Goal: Task Accomplishment & Management: Use online tool/utility

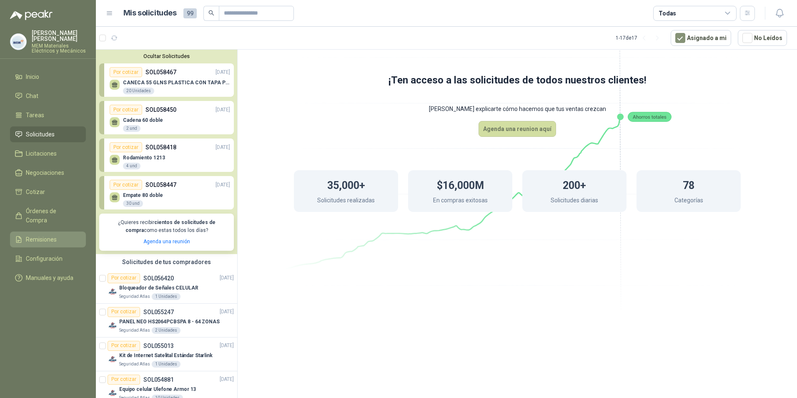
click at [40, 235] on span "Remisiones" at bounding box center [41, 239] width 31 height 9
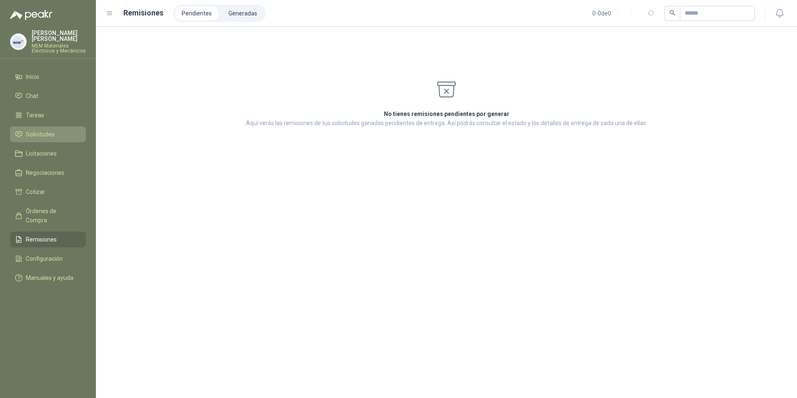
click at [38, 134] on span "Solicitudes" at bounding box center [40, 134] width 29 height 9
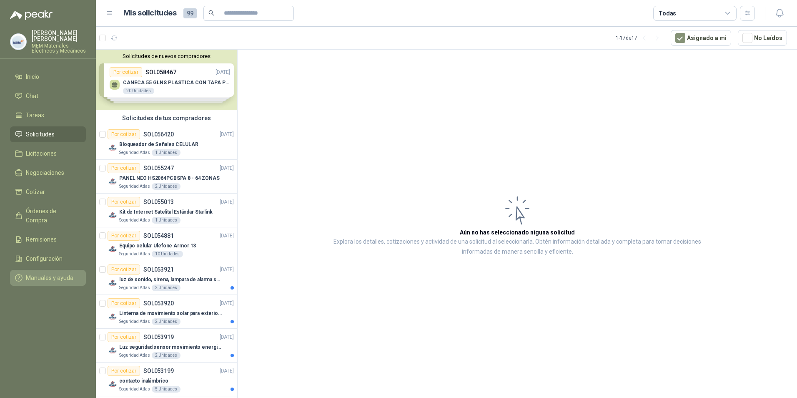
click at [39, 273] on span "Manuales y ayuda" at bounding box center [50, 277] width 48 height 9
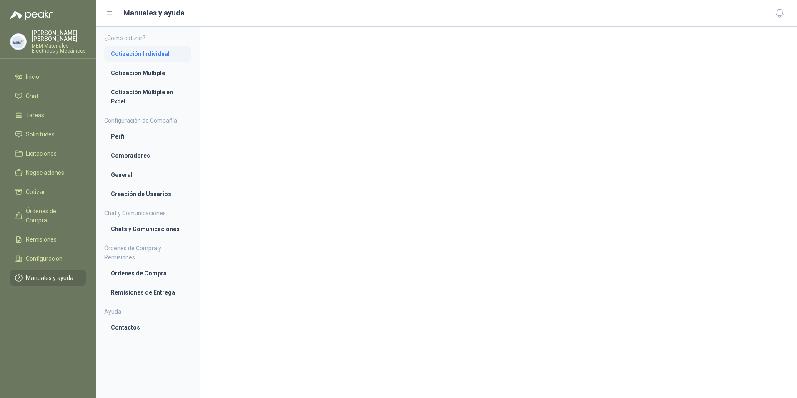
click at [141, 50] on li "Cotización Individual" at bounding box center [148, 53] width 74 height 9
click at [130, 74] on li "Cotización Múltiple" at bounding box center [148, 73] width 74 height 9
click at [136, 52] on li "Cotización Individual" at bounding box center [148, 53] width 74 height 9
click at [40, 138] on span "Solicitudes" at bounding box center [40, 134] width 29 height 9
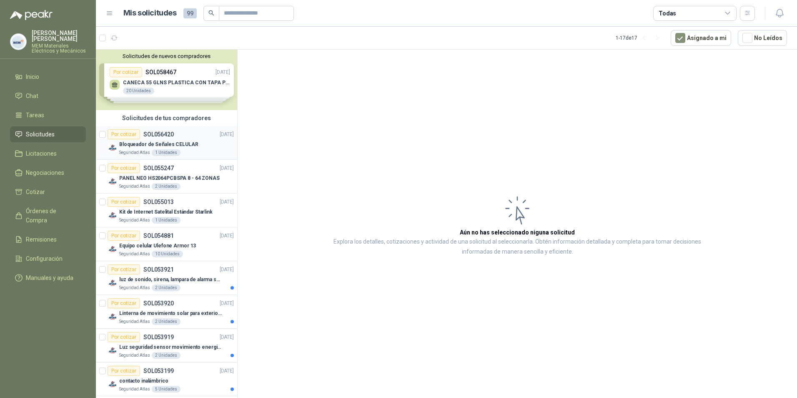
click at [153, 137] on p "SOL056420" at bounding box center [158, 134] width 30 height 6
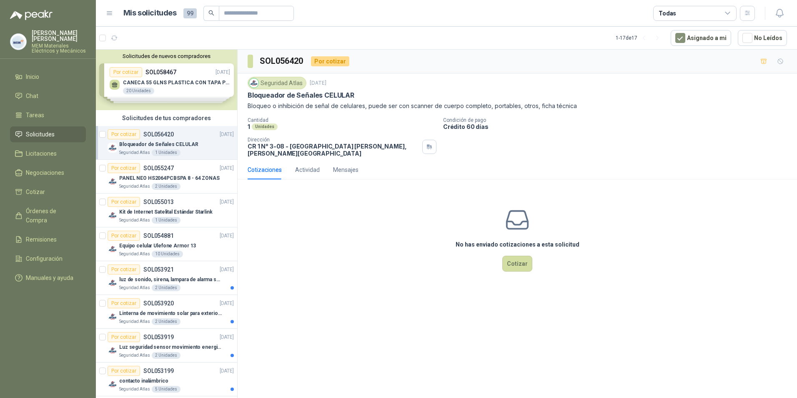
click at [174, 71] on div "Solicitudes de nuevos compradores Por cotizar SOL058467 02/10/25 CANECA 55 GLNS…" at bounding box center [166, 80] width 141 height 60
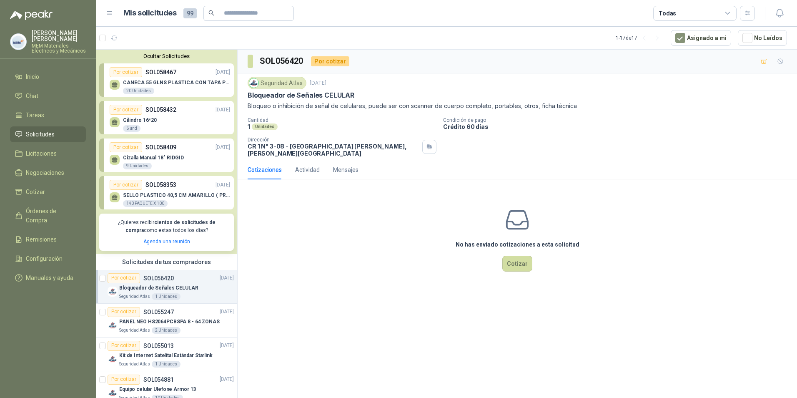
click at [168, 186] on p "SOL058353" at bounding box center [160, 184] width 31 height 9
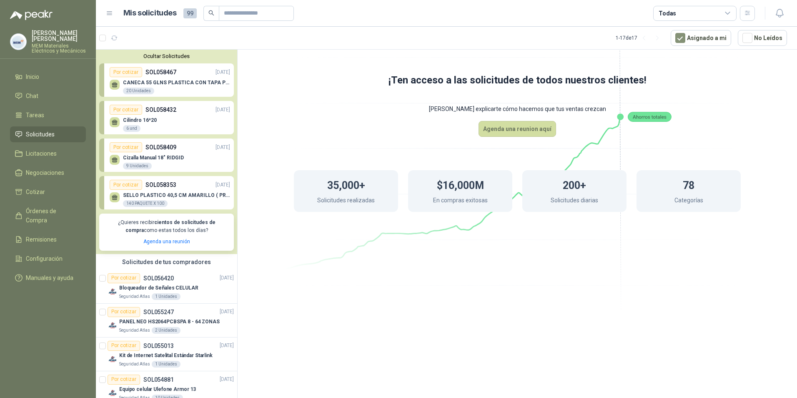
click at [148, 200] on div "140 PAQUETE X 100" at bounding box center [145, 203] width 45 height 7
click at [150, 145] on p "SOL058409" at bounding box center [160, 147] width 31 height 9
click at [142, 108] on div "Por cotizar SOL058432 02/10/25" at bounding box center [170, 110] width 120 height 10
click at [143, 74] on div "Por cotizar SOL058467 02/10/25" at bounding box center [170, 72] width 120 height 10
click at [35, 131] on span "Solicitudes" at bounding box center [40, 134] width 29 height 9
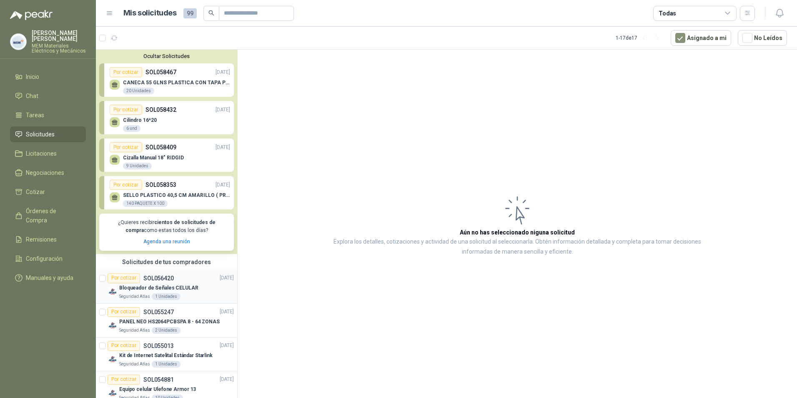
click at [123, 275] on div "Por cotizar" at bounding box center [124, 278] width 33 height 10
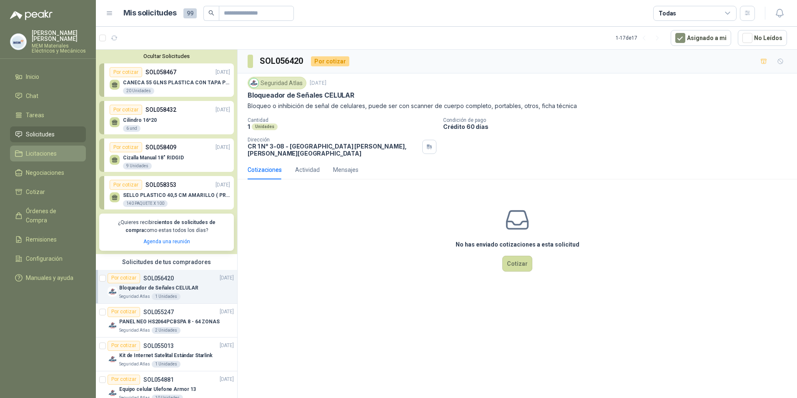
click at [38, 151] on span "Licitaciones" at bounding box center [41, 153] width 31 height 9
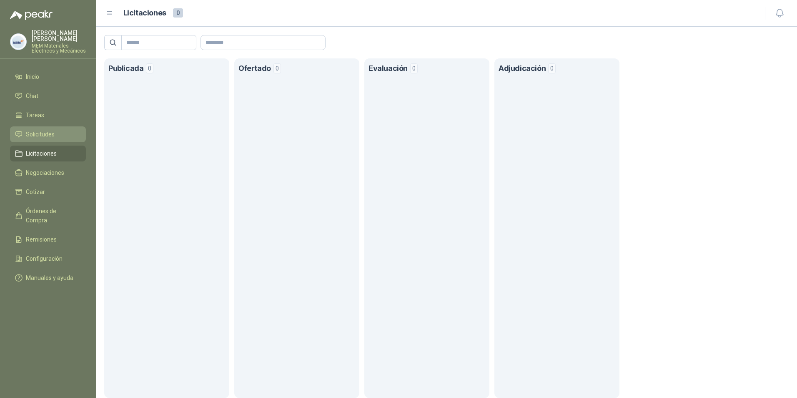
click at [41, 130] on span "Solicitudes" at bounding box center [40, 134] width 29 height 9
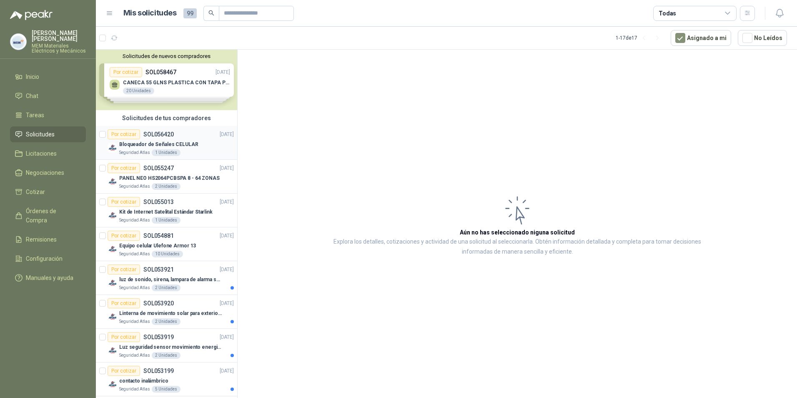
click at [150, 131] on p "SOL056420" at bounding box center [158, 134] width 30 height 6
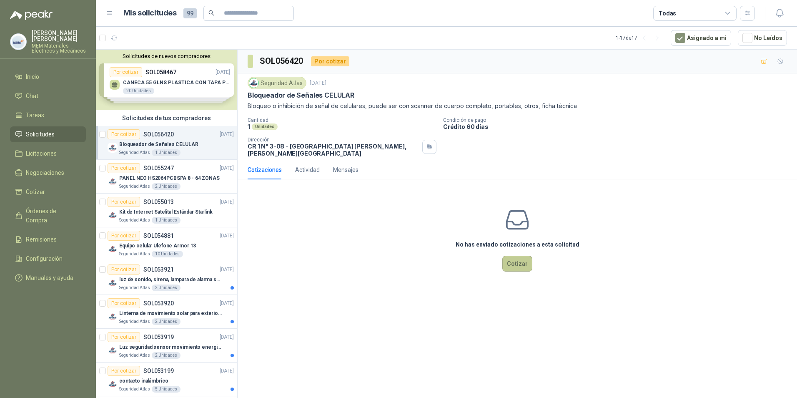
click at [511, 260] on button "Cotizar" at bounding box center [517, 263] width 30 height 16
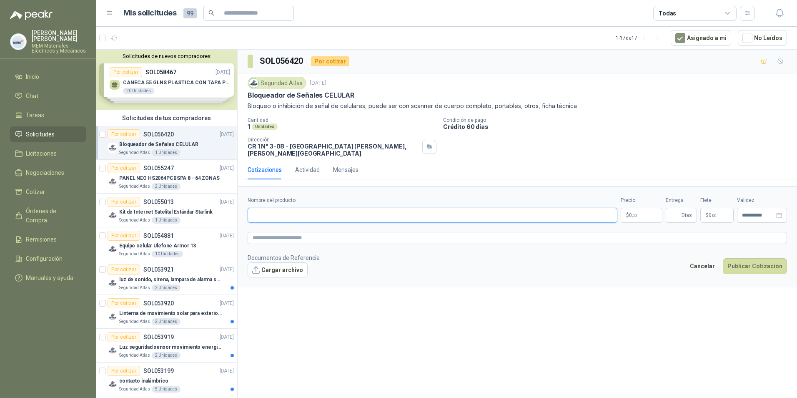
click at [372, 210] on input "Nombre del producto" at bounding box center [433, 215] width 370 height 15
type input "*******"
click at [646, 208] on p "$ 0 ,00" at bounding box center [641, 215] width 42 height 15
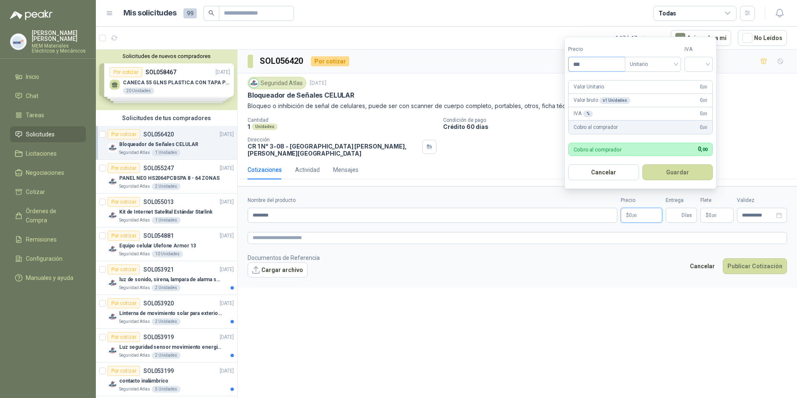
click at [588, 62] on input "***" at bounding box center [596, 64] width 56 height 14
type input "**********"
click at [669, 112] on div "IVA % 0 ,00" at bounding box center [640, 113] width 144 height 13
click at [642, 63] on span "Unitario" at bounding box center [653, 64] width 46 height 13
click at [639, 75] on div "Unitario" at bounding box center [654, 81] width 53 height 13
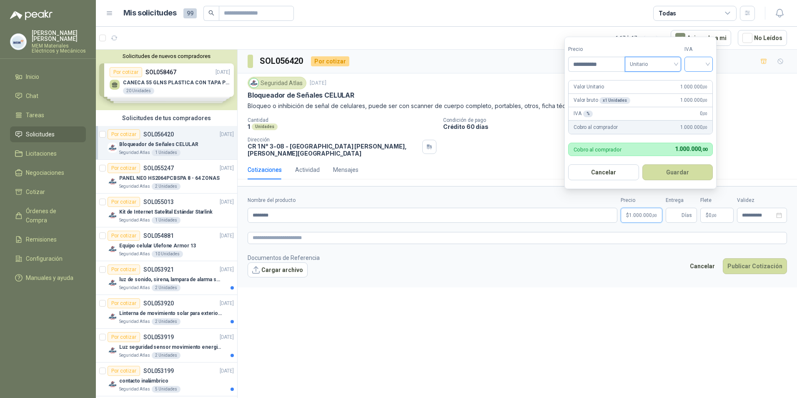
click at [714, 65] on form "**********" at bounding box center [640, 113] width 152 height 152
click at [711, 64] on div at bounding box center [698, 64] width 28 height 15
click at [699, 83] on div "19%" at bounding box center [700, 81] width 15 height 9
click at [665, 170] on button "Guardar" at bounding box center [679, 172] width 72 height 16
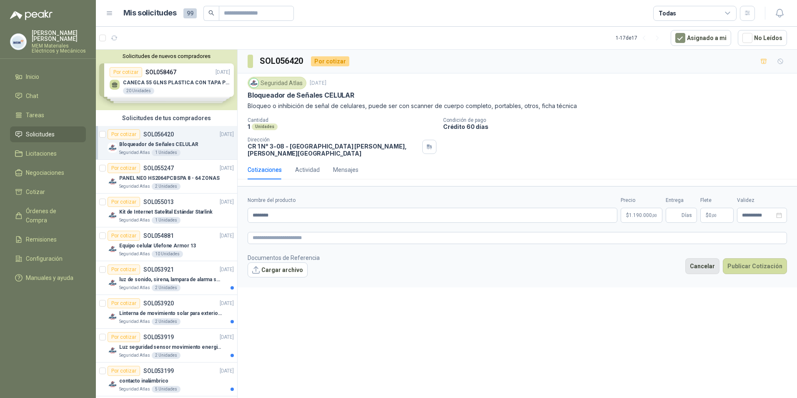
click at [707, 262] on button "Cancelar" at bounding box center [702, 266] width 34 height 16
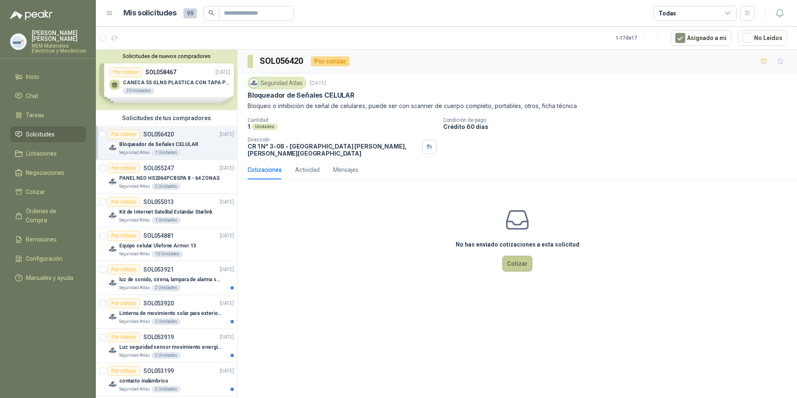
click at [520, 255] on button "Cotizar" at bounding box center [517, 263] width 30 height 16
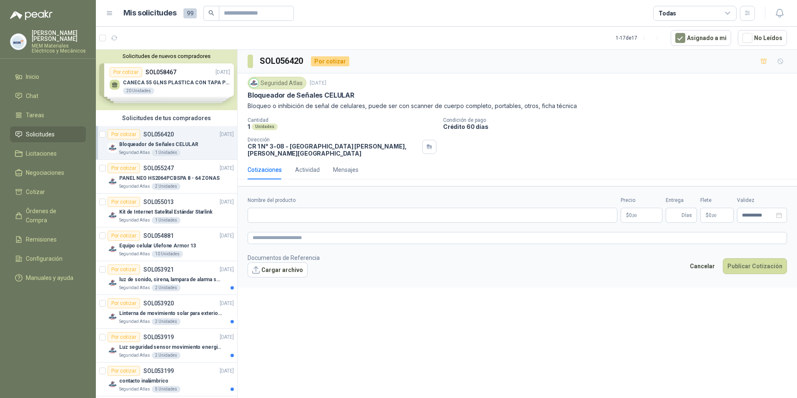
click at [99, 130] on article "Por cotizar SOL056420 17/09/25 Bloqueador de Señales CELULAR Seguridad Atlas 1 …" at bounding box center [166, 143] width 141 height 34
click at [103, 198] on div at bounding box center [102, 210] width 7 height 27
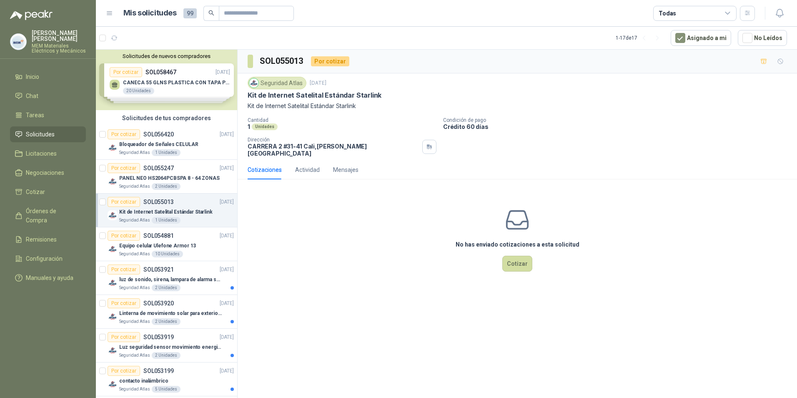
click at [39, 135] on span "Solicitudes" at bounding box center [40, 134] width 29 height 9
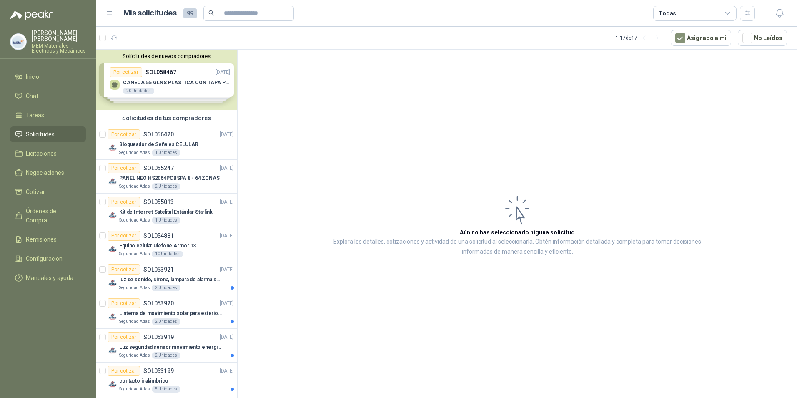
click at [223, 120] on div "Solicitudes de tus compradores" at bounding box center [166, 118] width 141 height 16
click at [33, 135] on span "Solicitudes" at bounding box center [40, 134] width 29 height 9
click at [102, 115] on div "Solicitudes de tus compradores" at bounding box center [166, 118] width 141 height 16
click at [225, 51] on div "Solicitudes de nuevos compradores Por cotizar SOL058467 02/10/25 CANECA 55 GLNS…" at bounding box center [166, 80] width 141 height 60
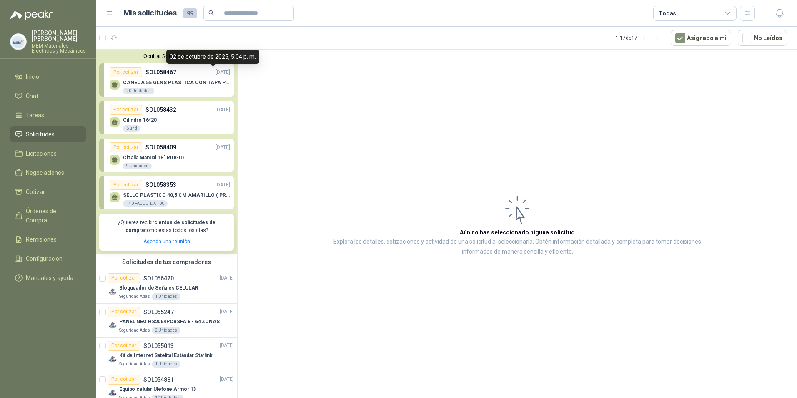
click at [227, 58] on div "02 de octubre de 2025, 5:04 p. m." at bounding box center [212, 57] width 93 height 14
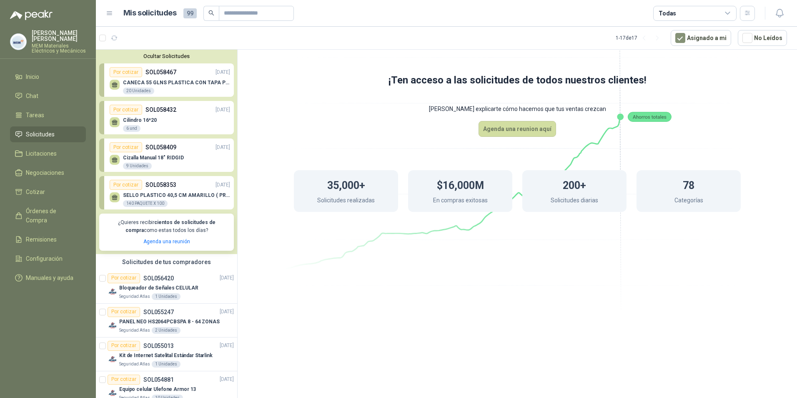
click at [283, 65] on div "¡Ten acceso a las solicitudes de todos nuestros clientes! Dejanos explicarte có…" at bounding box center [517, 159] width 559 height 218
click at [101, 55] on button "Ocultar Solicitudes" at bounding box center [166, 56] width 135 height 6
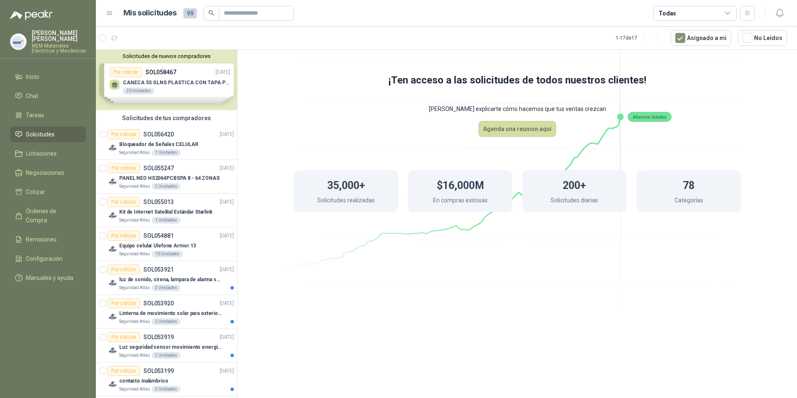
drag, startPoint x: 101, startPoint y: 55, endPoint x: 303, endPoint y: 62, distance: 201.8
click at [303, 62] on icon at bounding box center [517, 142] width 467 height 394
click at [41, 79] on li "Inicio" at bounding box center [48, 76] width 66 height 9
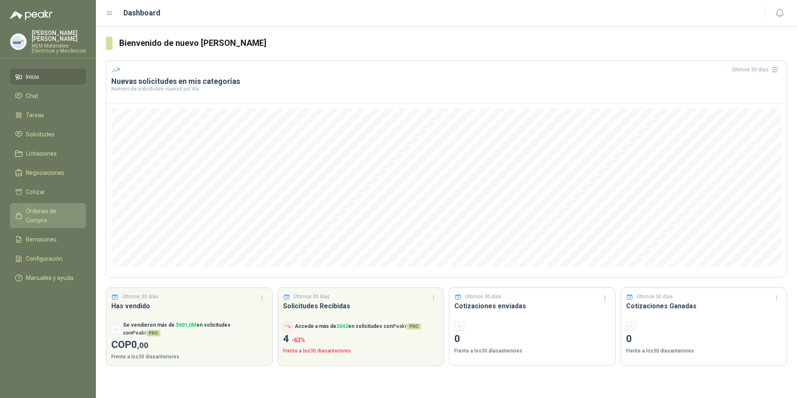
click at [43, 215] on span "Órdenes de Compra" at bounding box center [52, 215] width 52 height 18
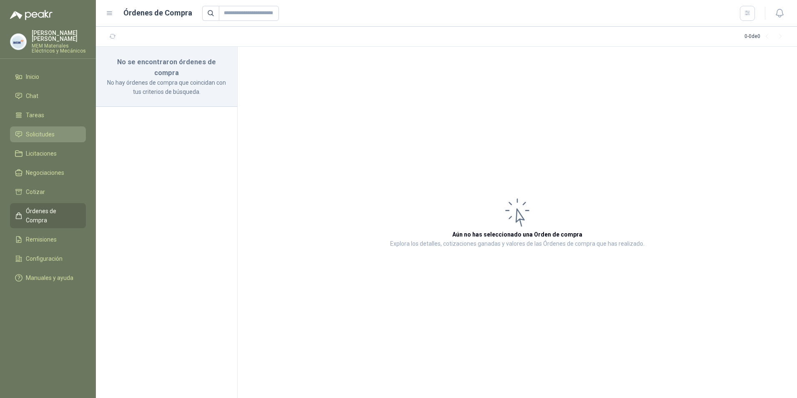
click at [28, 136] on span "Solicitudes" at bounding box center [40, 134] width 29 height 9
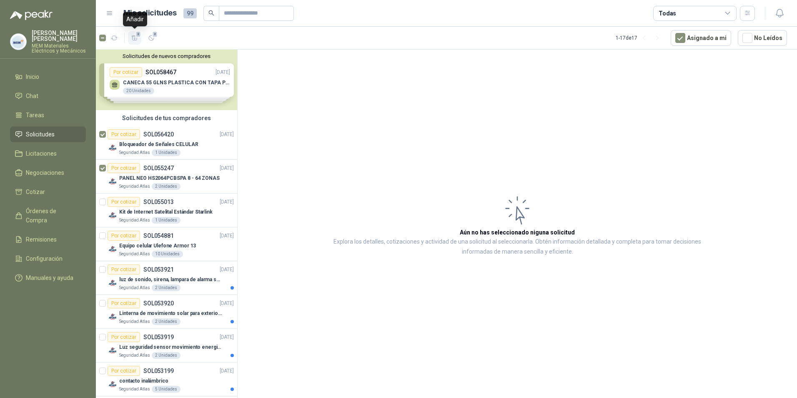
click at [137, 37] on span "2" at bounding box center [138, 34] width 6 height 7
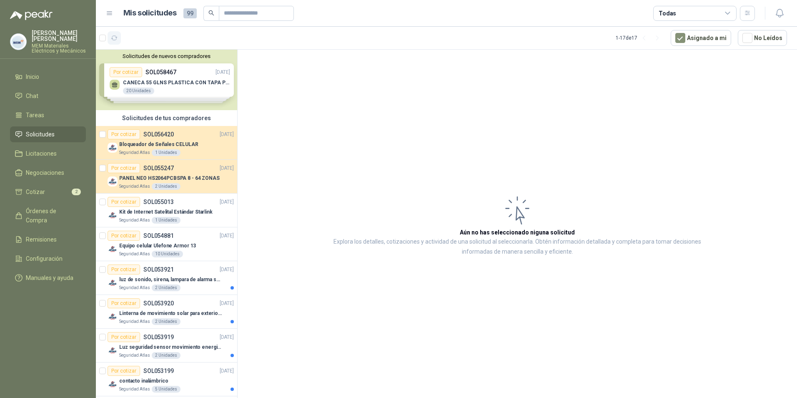
click at [116, 38] on icon "button" at bounding box center [114, 38] width 7 height 7
click at [263, 180] on article "Aún no has seleccionado niguna solicitud Explora los detalles, cotizaciones y a…" at bounding box center [517, 225] width 559 height 351
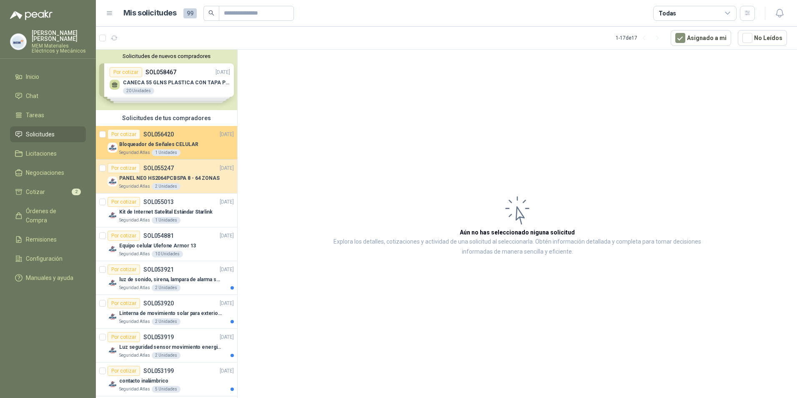
click at [136, 126] on article "Por cotizar SOL056420 17/09/25 Bloqueador de Señales CELULAR Seguridad Atlas 1 …" at bounding box center [166, 143] width 141 height 34
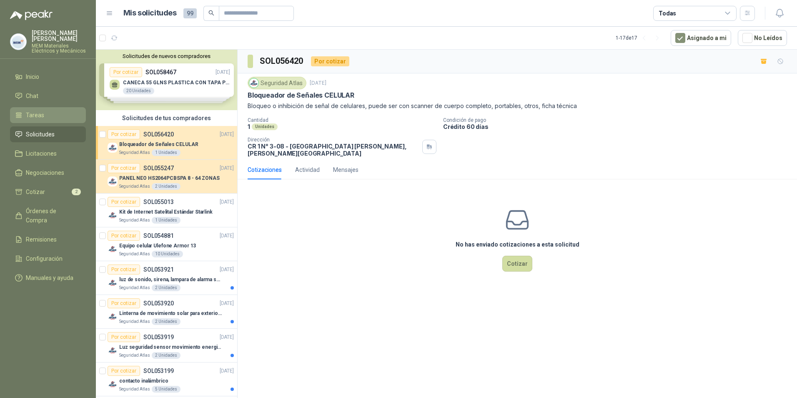
click at [32, 113] on span "Tareas" at bounding box center [35, 114] width 18 height 9
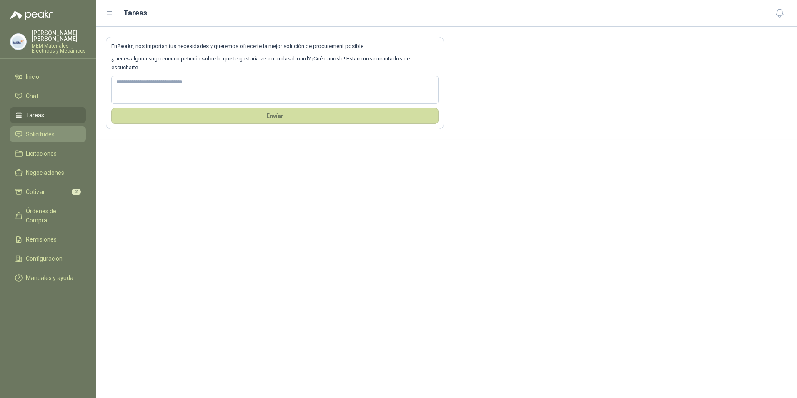
click at [37, 135] on span "Solicitudes" at bounding box center [40, 134] width 29 height 9
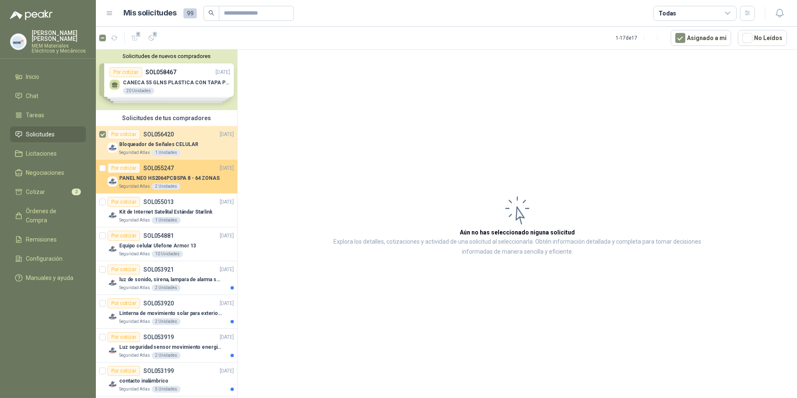
click at [103, 164] on div at bounding box center [102, 176] width 7 height 27
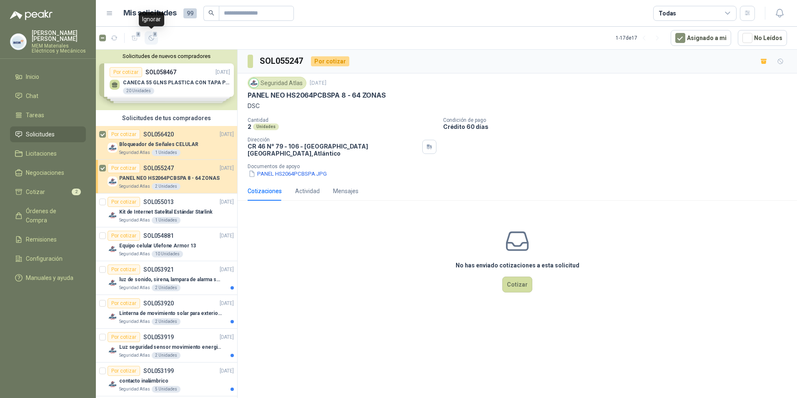
click at [153, 34] on span "2" at bounding box center [155, 34] width 6 height 7
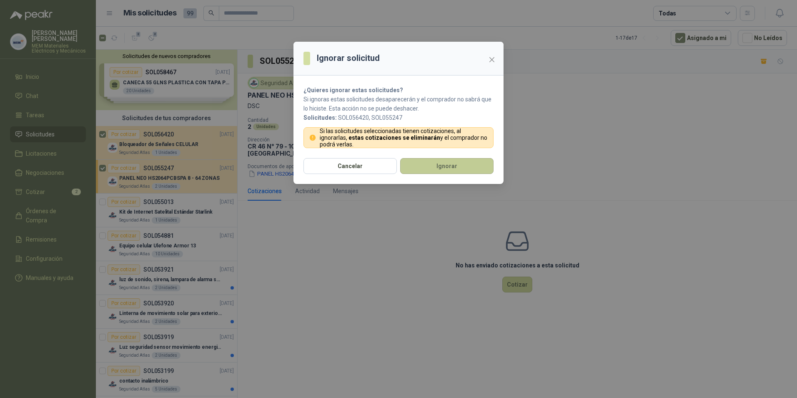
click at [421, 167] on button "Ignorar" at bounding box center [446, 166] width 93 height 16
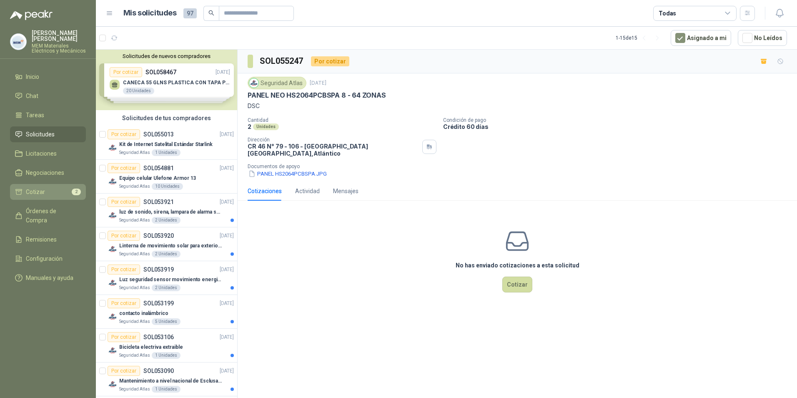
click at [28, 192] on span "Cotizar" at bounding box center [35, 191] width 19 height 9
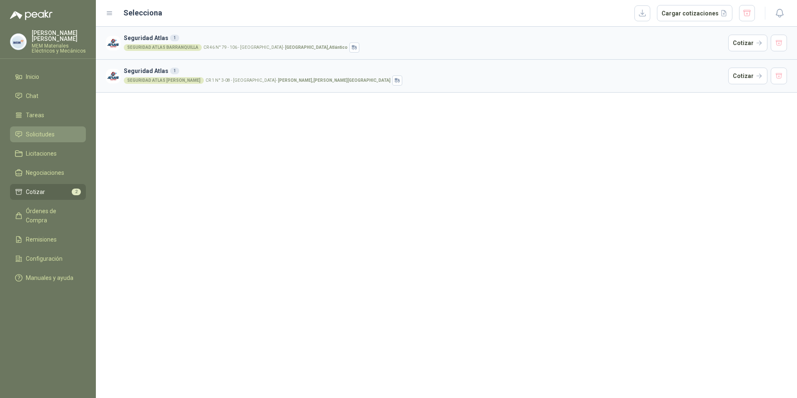
click at [40, 133] on span "Solicitudes" at bounding box center [40, 134] width 29 height 9
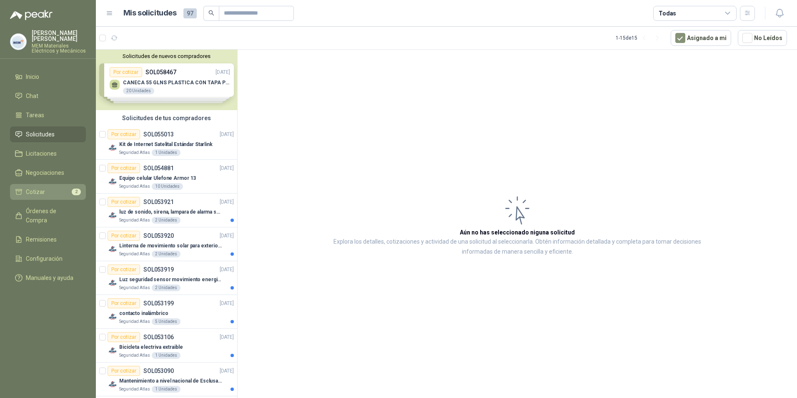
click at [37, 187] on link "Cotizar 2" at bounding box center [48, 192] width 76 height 16
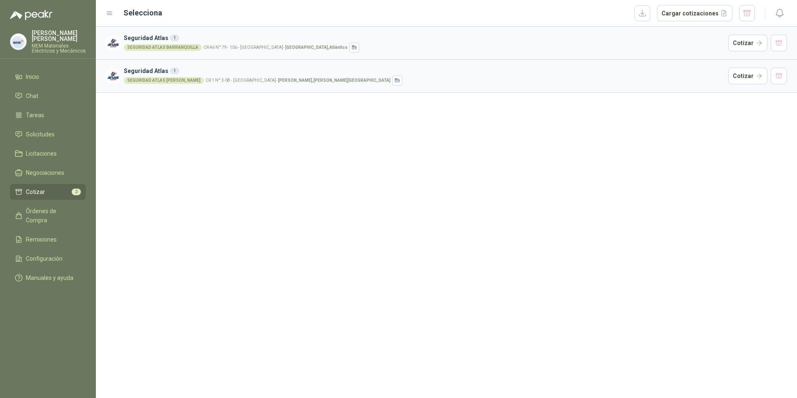
click at [238, 42] on h3 "Seguridad Atlas 1" at bounding box center [424, 37] width 601 height 9
click at [140, 45] on div "SEGURIDAD ATLAS BARRANQUILLA" at bounding box center [163, 47] width 78 height 7
click at [150, 68] on h3 "Seguridad Atlas 1" at bounding box center [424, 70] width 601 height 9
click at [147, 79] on div "SEGURIDAD ATLAS BUENAVENTURA" at bounding box center [164, 80] width 80 height 7
click at [217, 80] on p "CR 1 N° 3-08 - Buenaventura - Buenaventura , Valle del Cauca" at bounding box center [297, 80] width 185 height 4
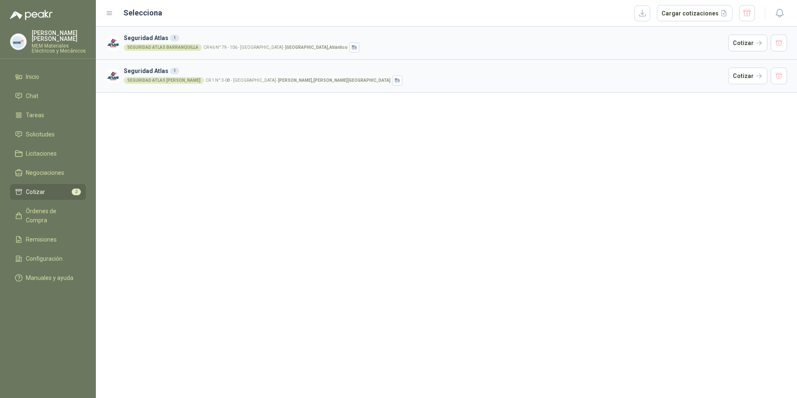
click at [298, 73] on h3 "Seguridad Atlas 1" at bounding box center [424, 70] width 601 height 9
click at [758, 76] on button "Cotizar" at bounding box center [747, 76] width 39 height 17
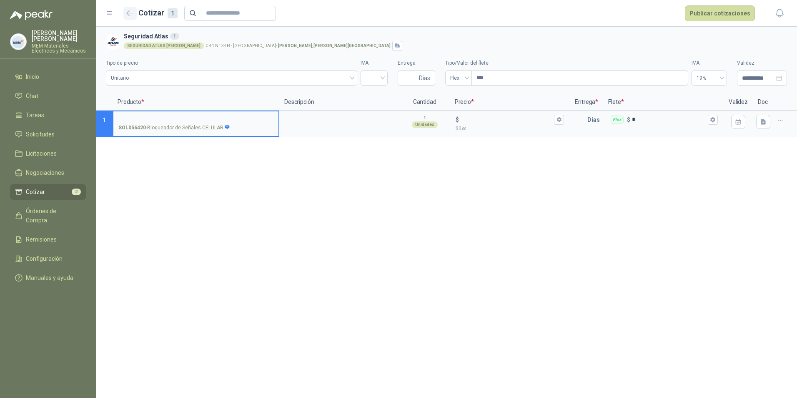
click at [128, 9] on button "button" at bounding box center [129, 13] width 13 height 13
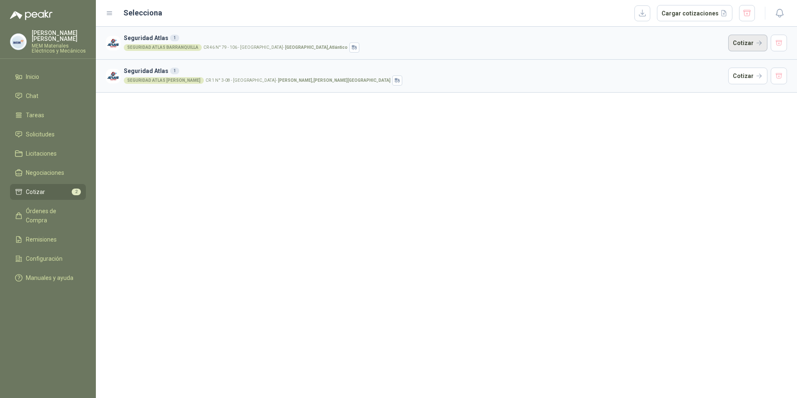
click at [748, 38] on button "Cotizar" at bounding box center [747, 43] width 39 height 17
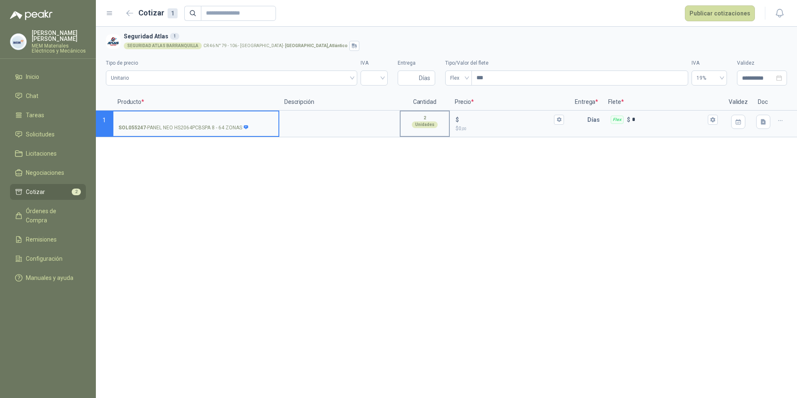
click at [425, 116] on p "2" at bounding box center [424, 118] width 3 height 7
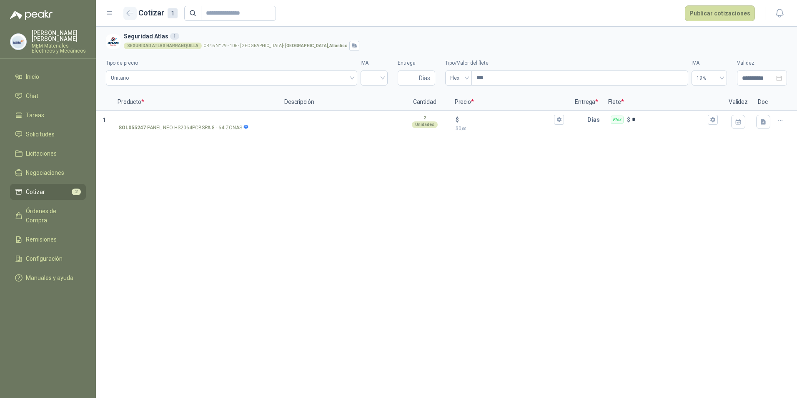
click at [127, 19] on button "button" at bounding box center [129, 13] width 13 height 13
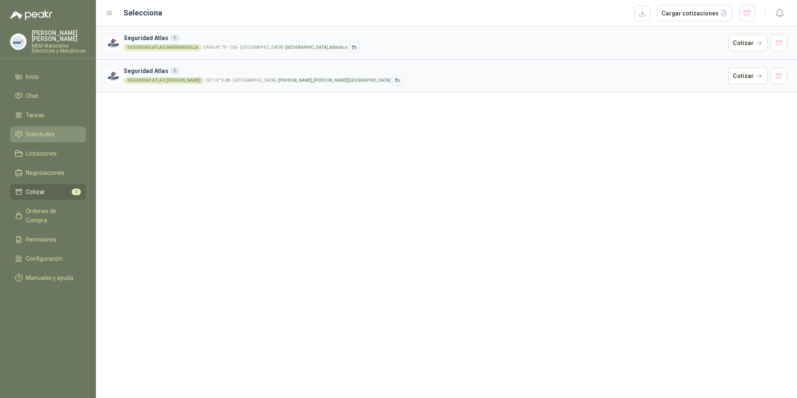
click at [36, 138] on span "Solicitudes" at bounding box center [40, 134] width 29 height 9
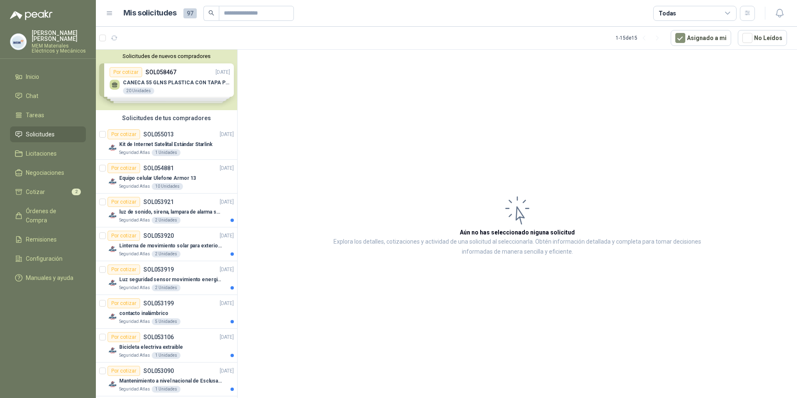
click at [170, 75] on div "Solicitudes de nuevos compradores Por cotizar SOL058467 02/10/25 CANECA 55 GLNS…" at bounding box center [166, 80] width 141 height 60
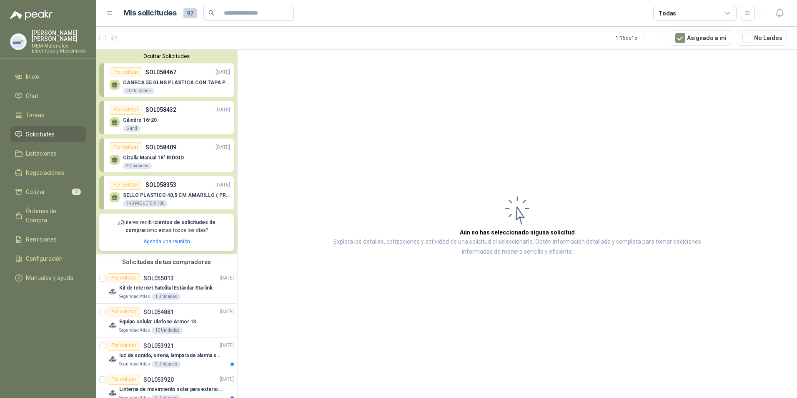
click at [143, 63] on div "Ocultar Solicitudes Por cotizar SOL058467 02/10/25 CANECA 55 GLNS PLASTICA CON …" at bounding box center [166, 152] width 141 height 204
click at [34, 102] on link "Chat" at bounding box center [48, 96] width 76 height 16
click at [35, 113] on span "Tareas" at bounding box center [35, 114] width 18 height 9
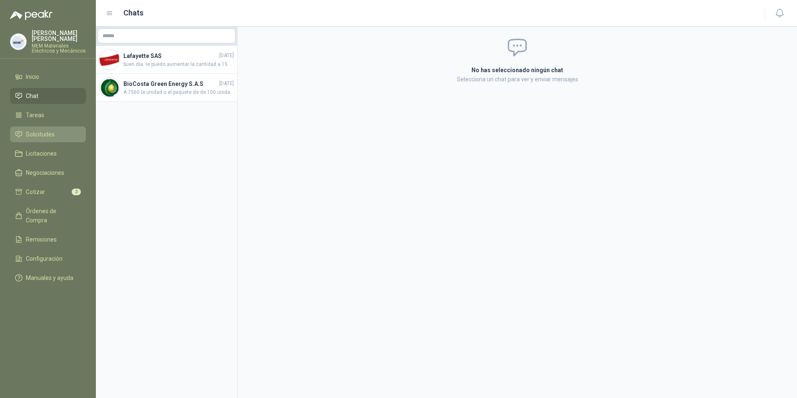
click at [36, 130] on span "Solicitudes" at bounding box center [40, 134] width 29 height 9
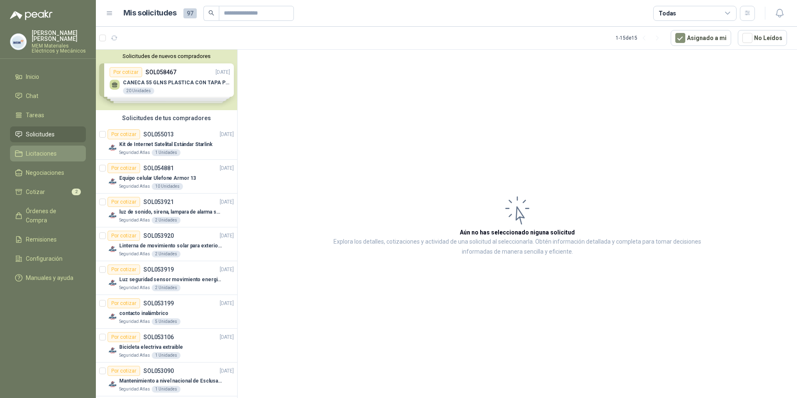
click at [31, 151] on span "Licitaciones" at bounding box center [41, 153] width 31 height 9
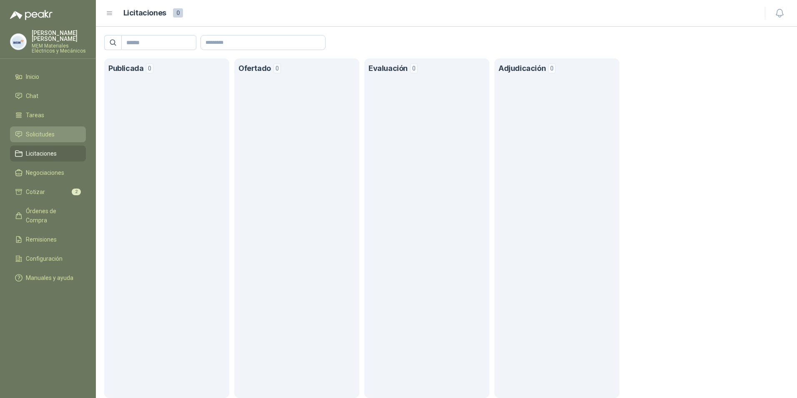
click at [29, 133] on span "Solicitudes" at bounding box center [40, 134] width 29 height 9
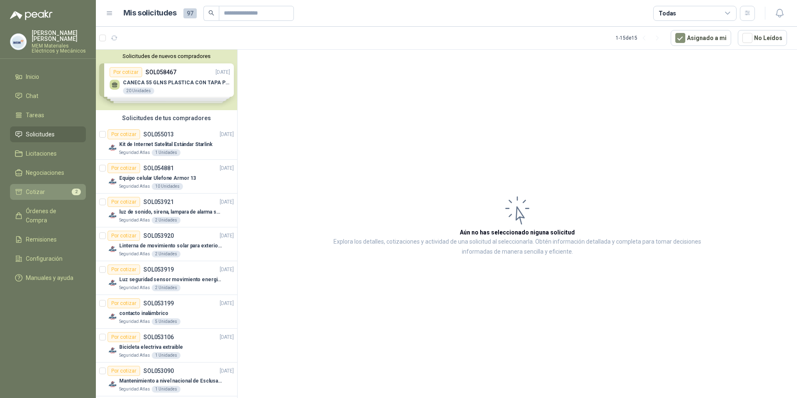
click at [39, 189] on span "Cotizar" at bounding box center [35, 191] width 19 height 9
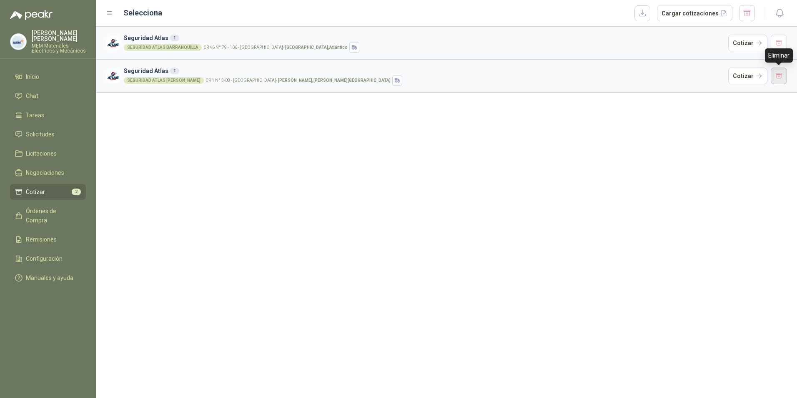
click at [778, 74] on button "button" at bounding box center [779, 76] width 17 height 17
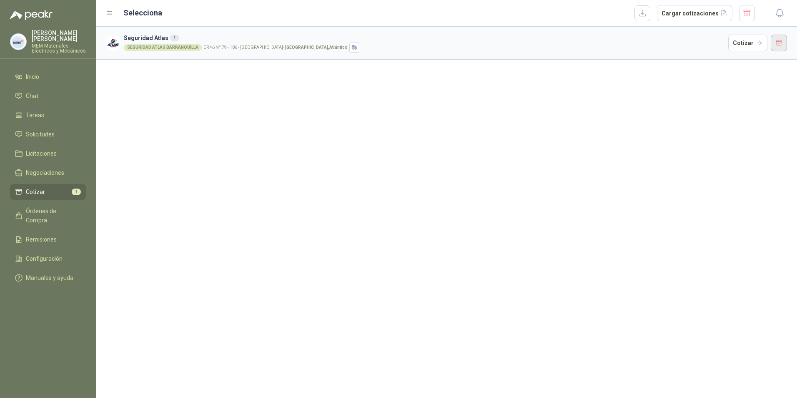
click at [777, 42] on button "button" at bounding box center [779, 43] width 17 height 17
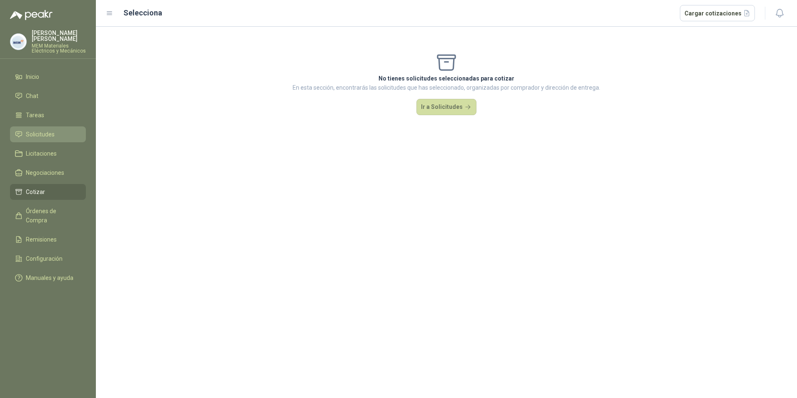
click at [33, 133] on span "Solicitudes" at bounding box center [40, 134] width 29 height 9
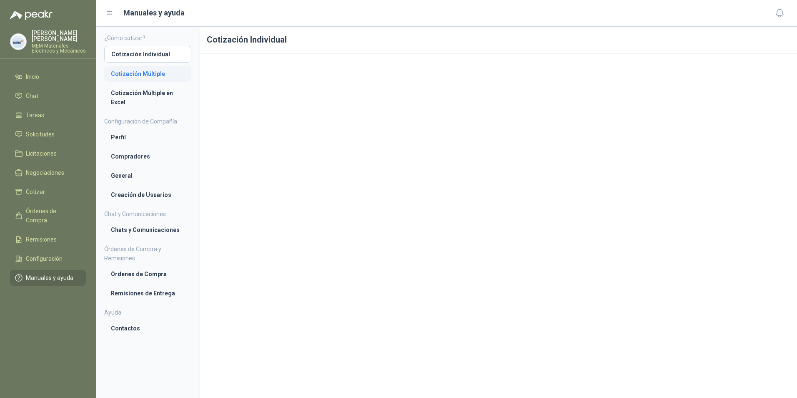
click at [124, 74] on li "Cotización Múltiple" at bounding box center [148, 73] width 74 height 9
